Goal: Check status: Check status

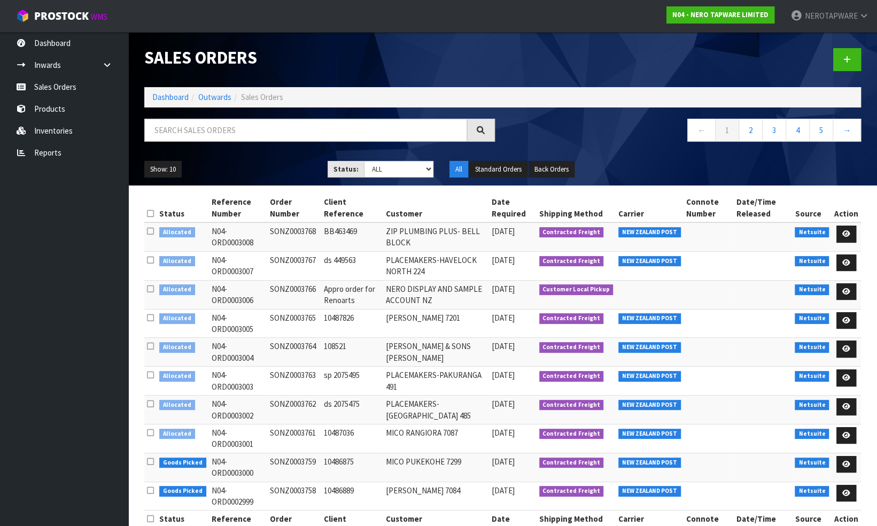
click at [202, 129] on input "text" at bounding box center [305, 130] width 323 height 23
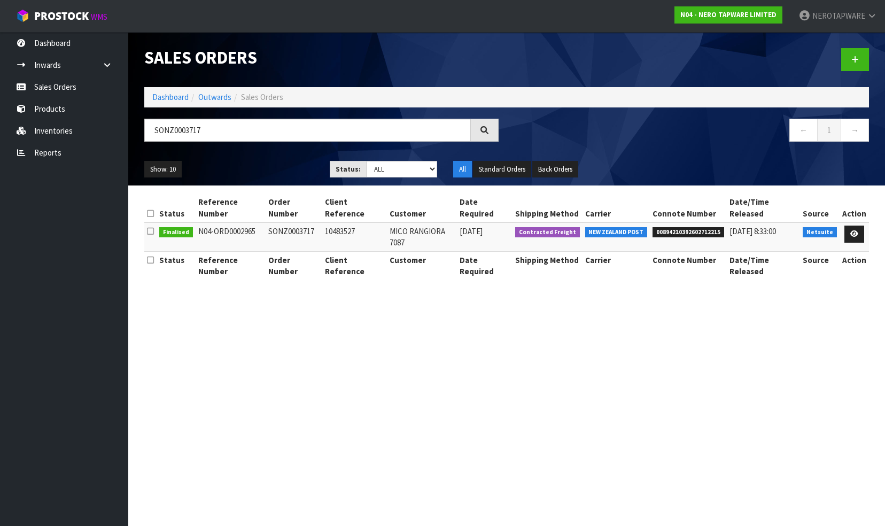
click at [709, 227] on span "00894210392602712215" at bounding box center [689, 232] width 72 height 11
copy span "00894210392602712215"
drag, startPoint x: 615, startPoint y: 367, endPoint x: 626, endPoint y: 334, distance: 34.5
click at [615, 365] on section "Sales Orders Dashboard Outwards Sales Orders SONZ0003717 ← 1 → Show: 10 5 10 25…" at bounding box center [442, 263] width 885 height 526
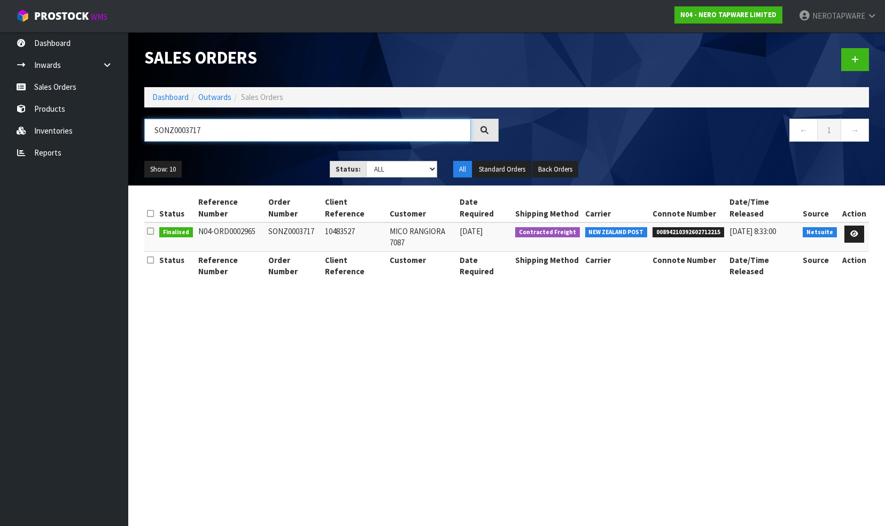
click at [233, 130] on input "SONZ0003717" at bounding box center [307, 130] width 327 height 23
click at [233, 131] on input "SONZ0003717" at bounding box center [307, 130] width 327 height 23
paste input "322"
type input "SONZ0003322"
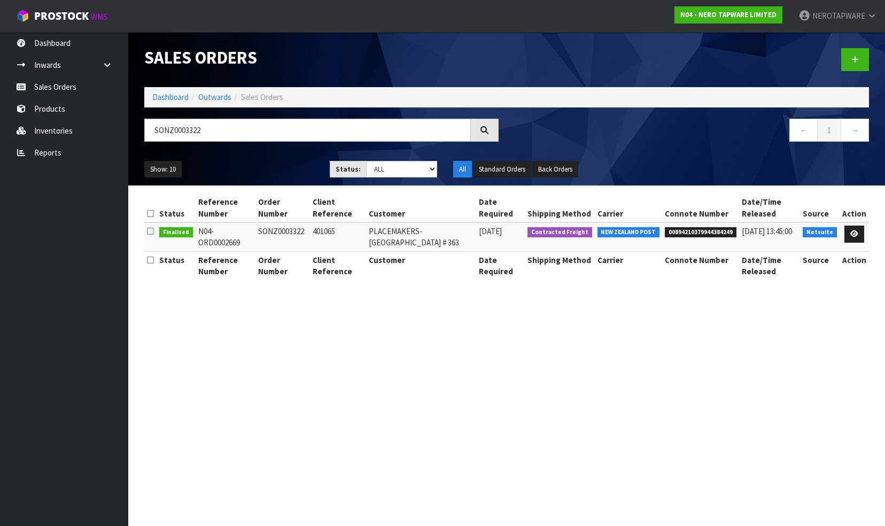
click at [705, 233] on span "00894210379944384249" at bounding box center [701, 232] width 72 height 11
copy span "00894210379944384249"
click at [327, 230] on td "401065" at bounding box center [338, 236] width 56 height 29
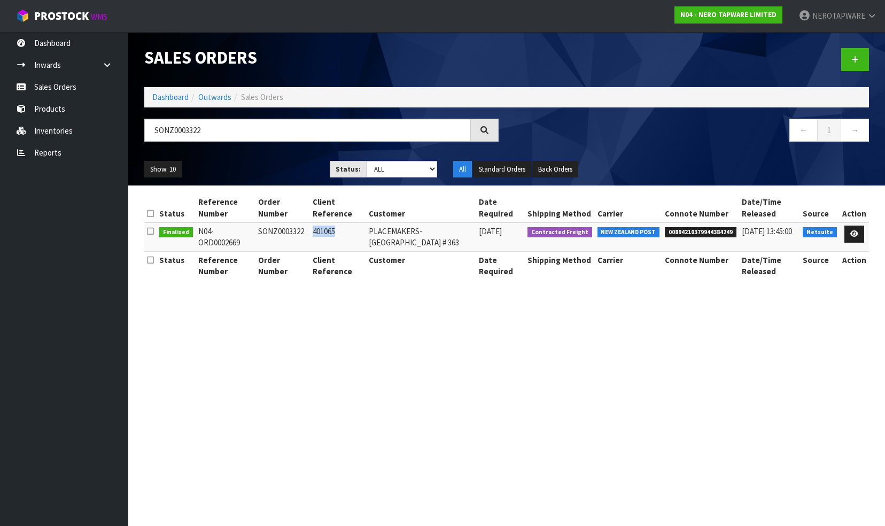
copy td "401065"
